Goal: Find specific page/section

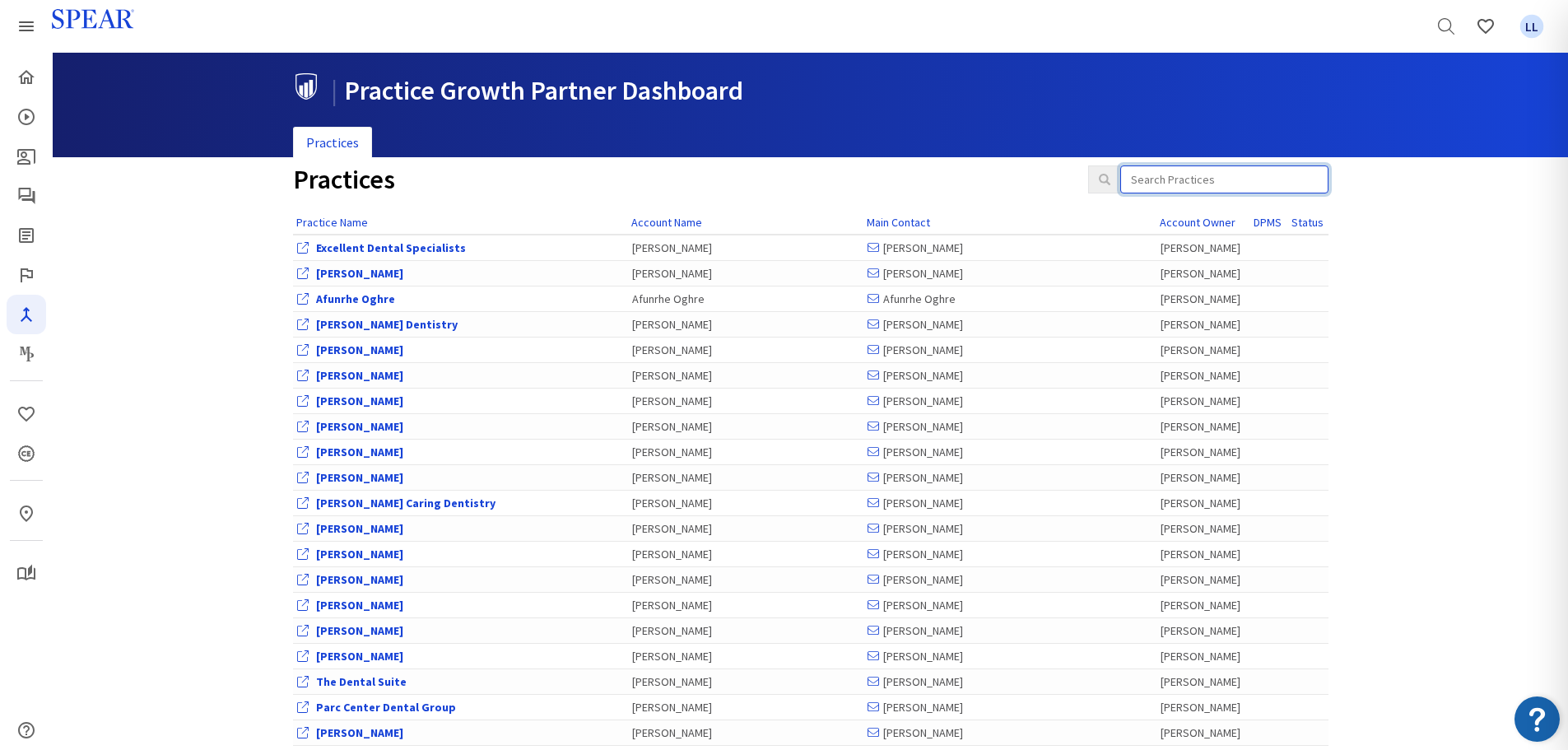
click at [1179, 178] on input "search" at bounding box center [1224, 179] width 208 height 28
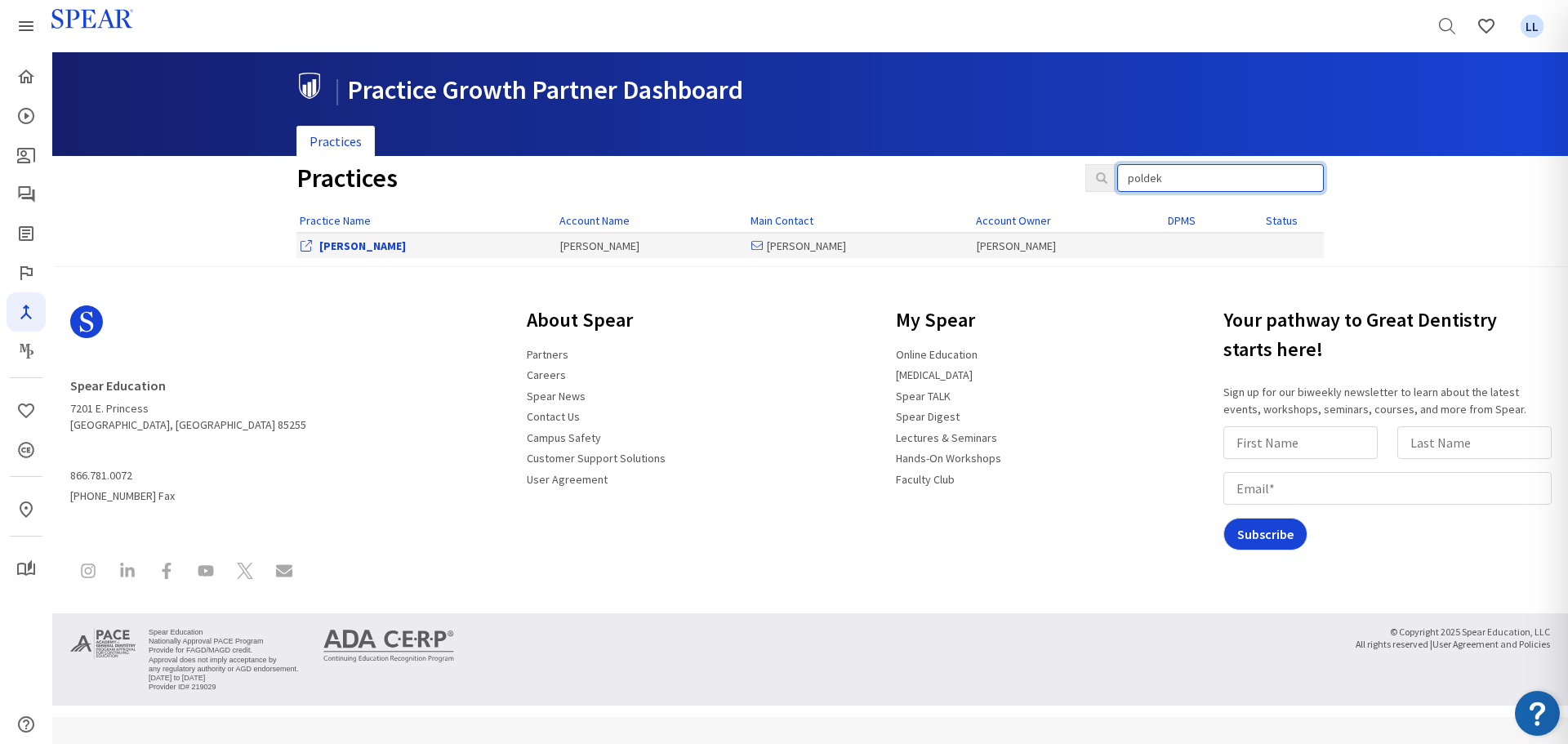
type input "poldek"
click at [337, 250] on link "[PERSON_NAME]" at bounding box center [363, 246] width 87 height 15
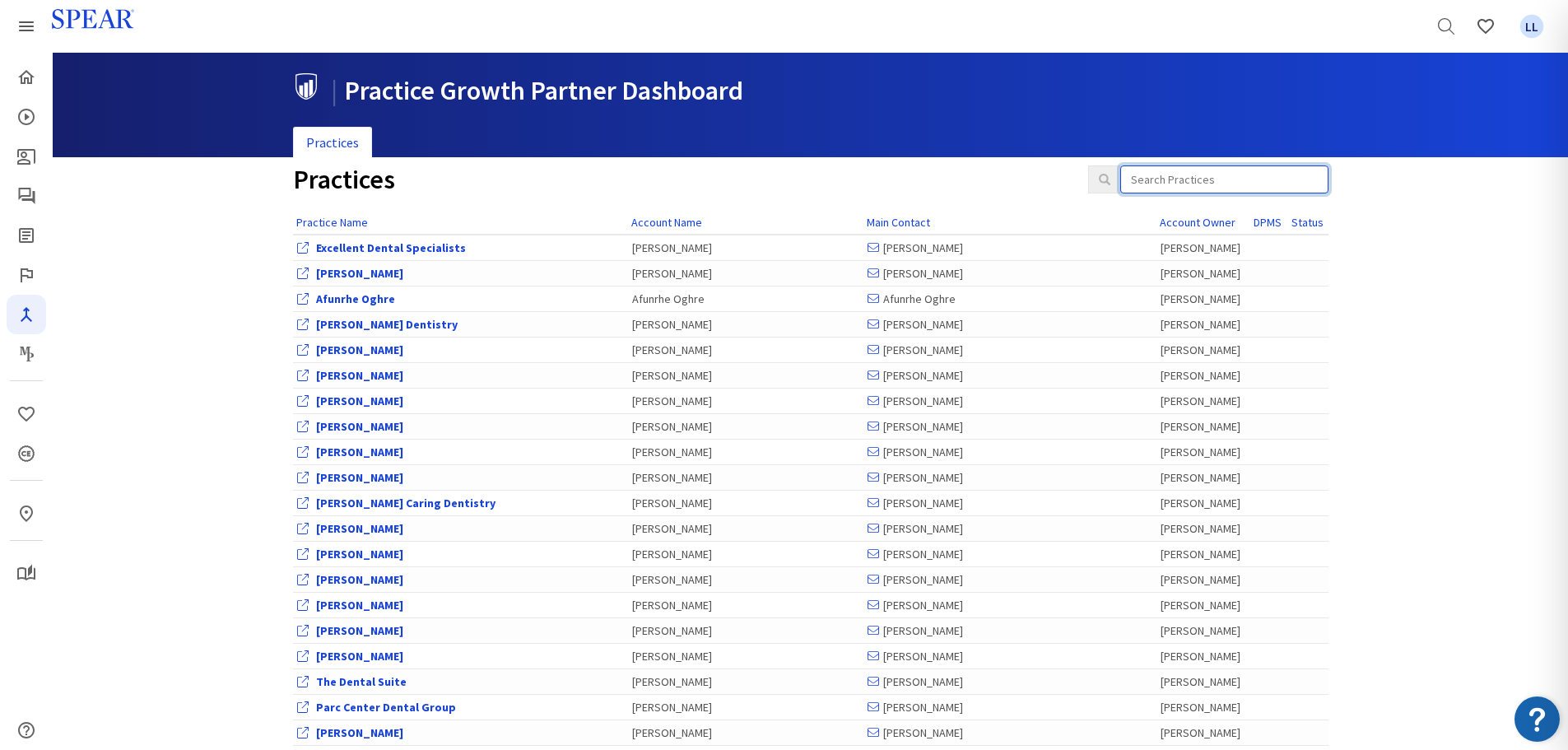
click at [1186, 176] on input "search" at bounding box center [1224, 179] width 208 height 28
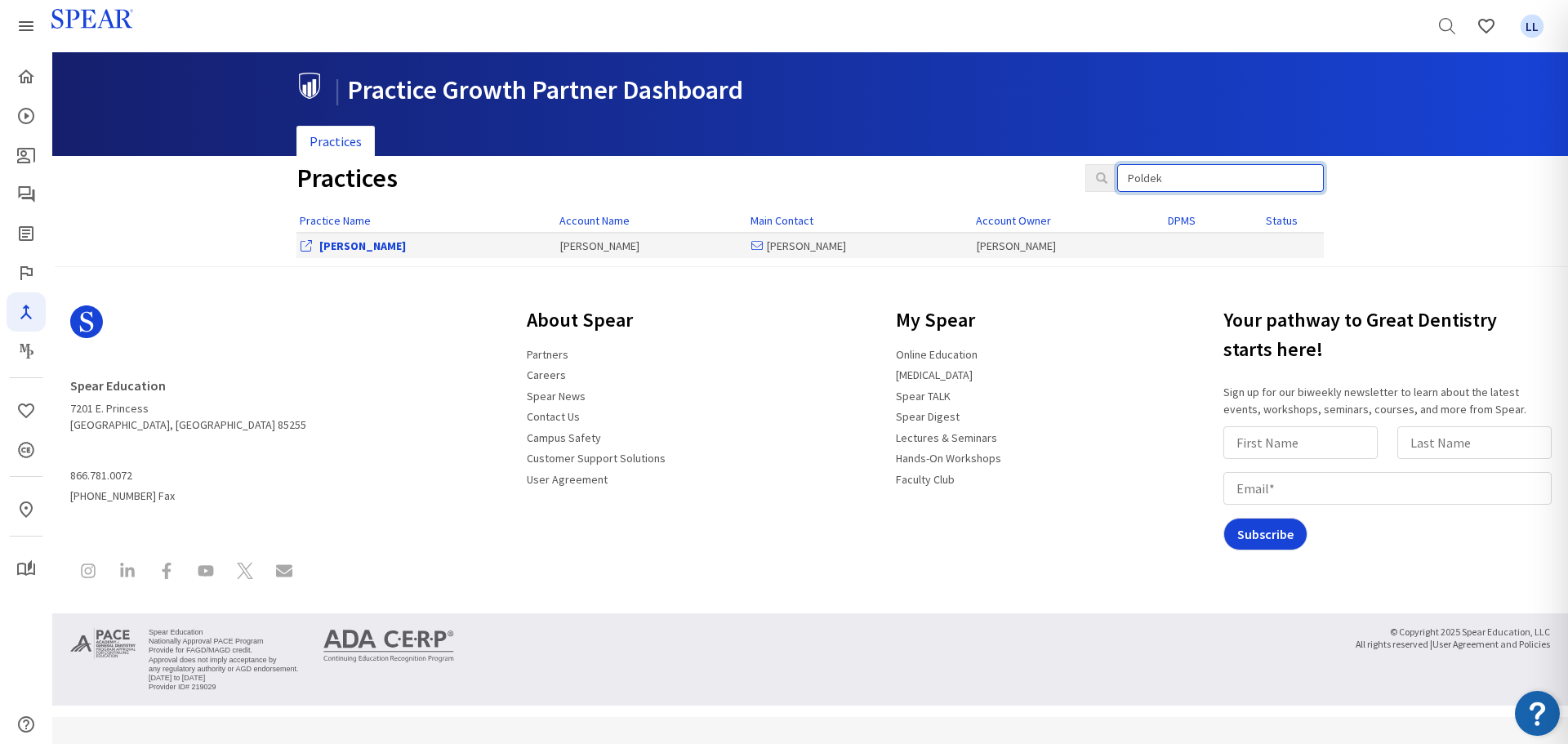
type input "Poldek"
click at [342, 242] on link "[PERSON_NAME]" at bounding box center [363, 246] width 87 height 15
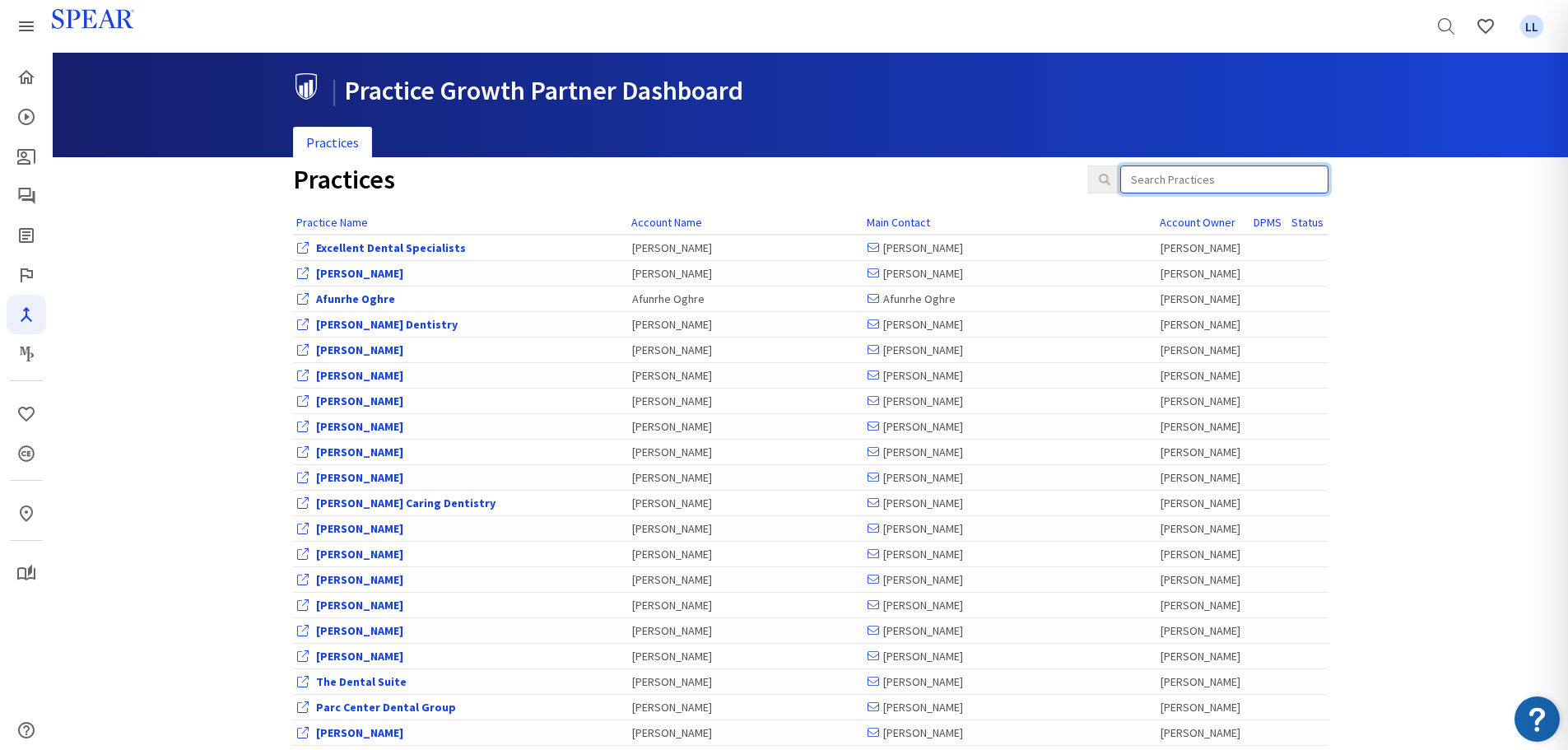
click at [1181, 177] on input "search" at bounding box center [1224, 179] width 208 height 28
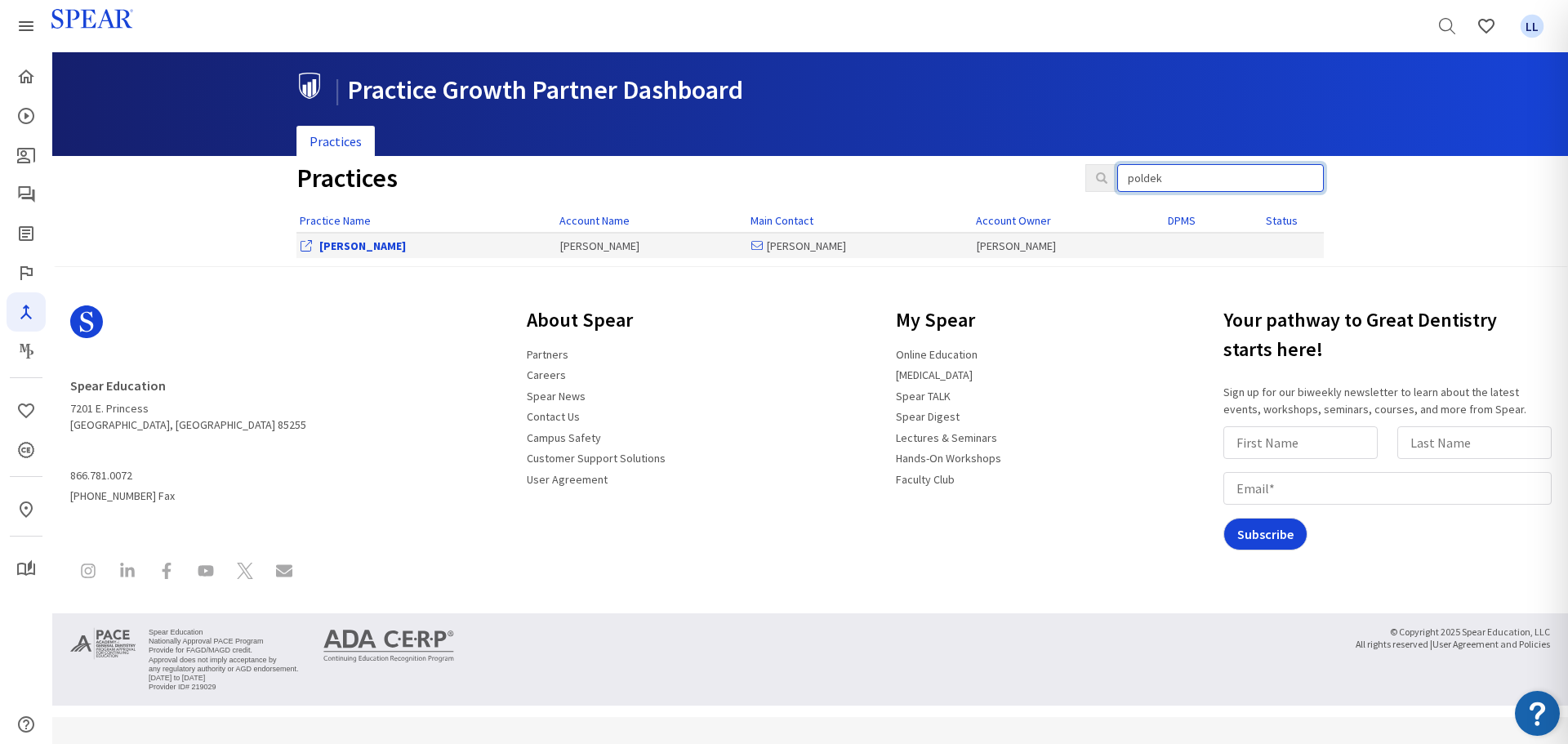
type input "poldek"
click at [358, 252] on link "[PERSON_NAME]" at bounding box center [363, 246] width 87 height 15
